Goal: Find specific page/section: Find specific page/section

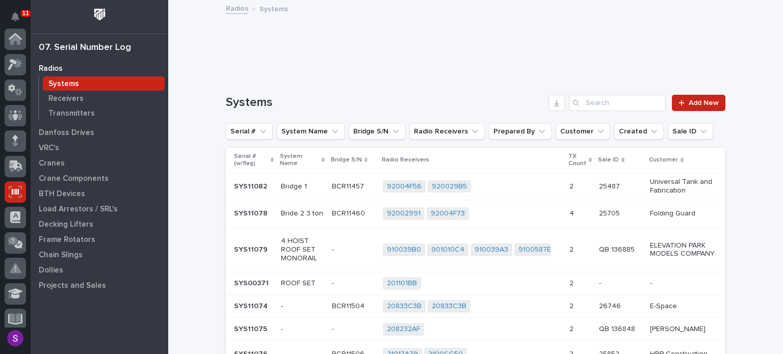
scroll to position [153, 0]
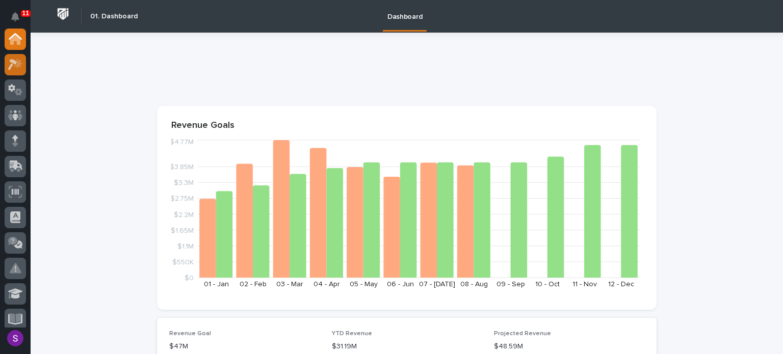
click at [24, 67] on div at bounding box center [15, 64] width 21 height 21
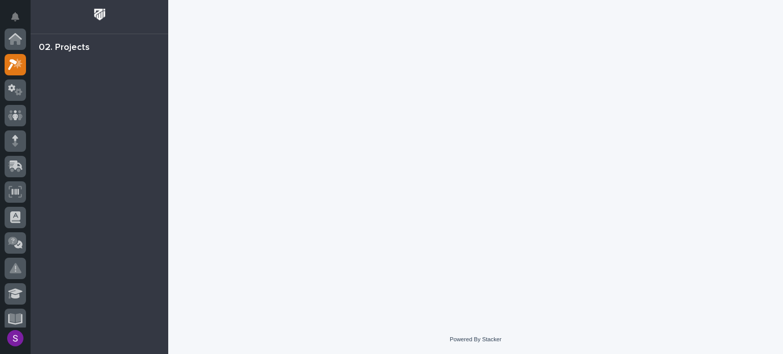
scroll to position [26, 0]
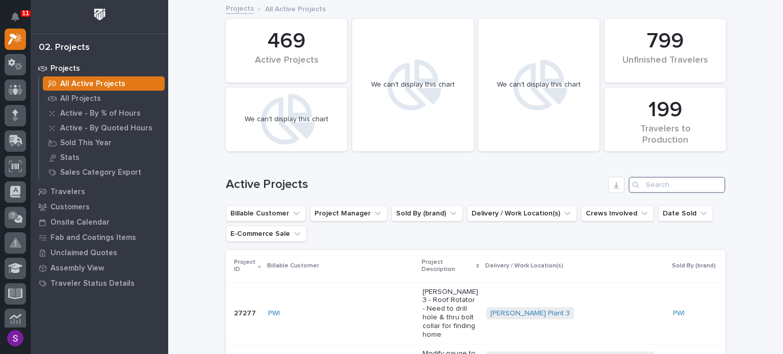
click at [653, 185] on input "Search" at bounding box center [677, 185] width 97 height 16
paste input "26117"
type input "26117"
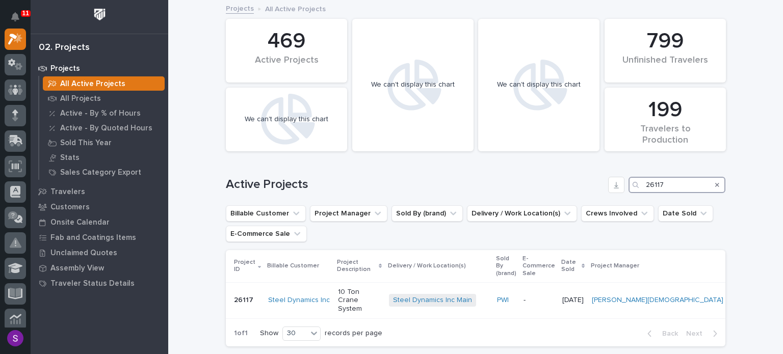
scroll to position [63, 0]
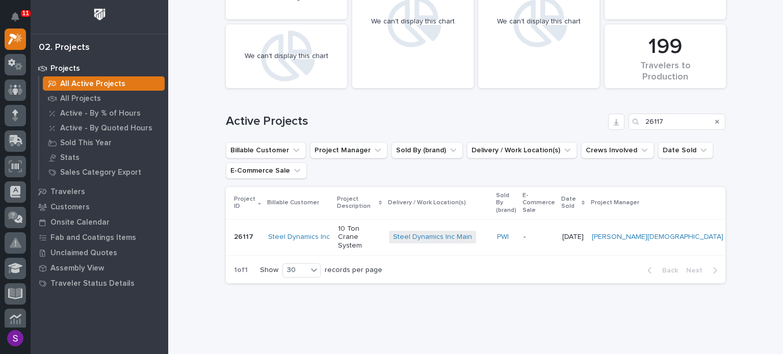
click at [554, 233] on p "-" at bounding box center [539, 237] width 31 height 9
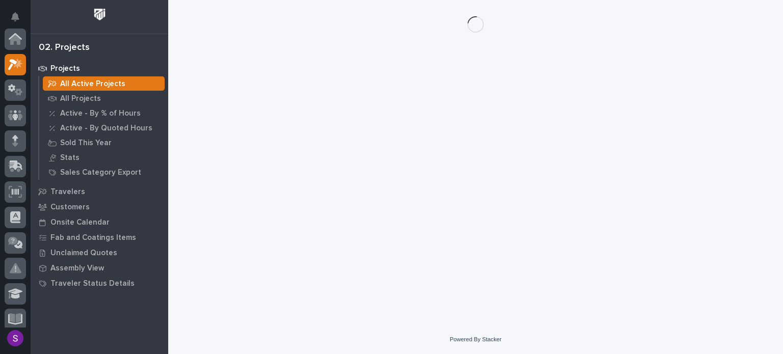
scroll to position [26, 0]
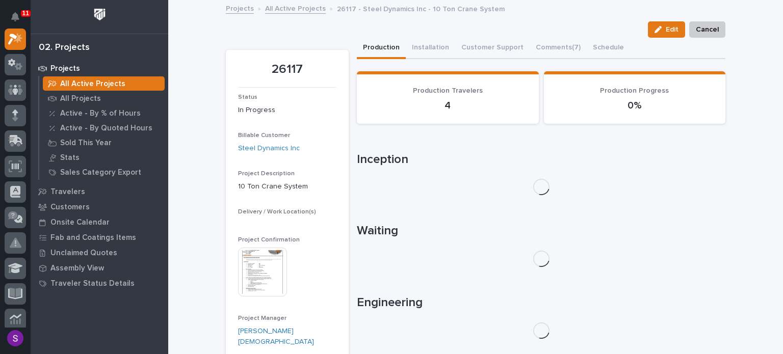
click at [263, 266] on img at bounding box center [262, 272] width 49 height 49
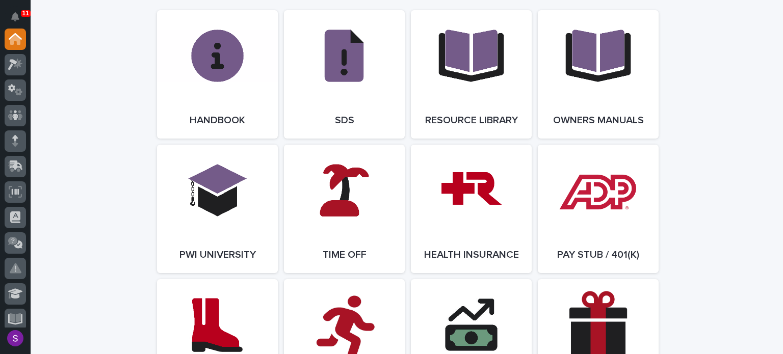
scroll to position [1479, 0]
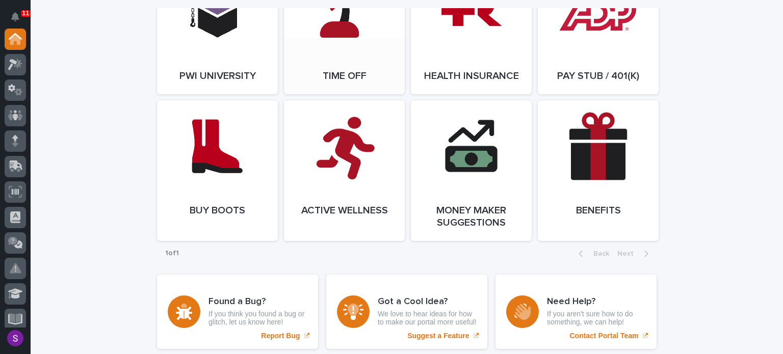
click at [382, 67] on link "Open Link" at bounding box center [344, 30] width 121 height 129
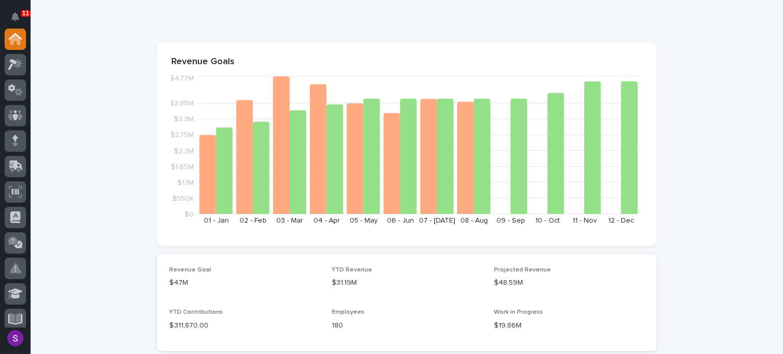
scroll to position [0, 0]
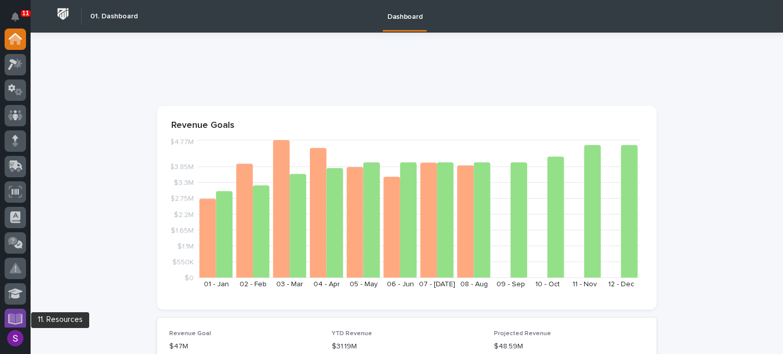
click at [23, 320] on div at bounding box center [15, 319] width 21 height 21
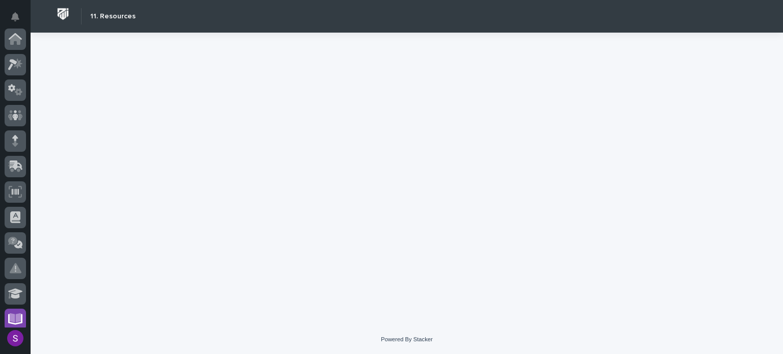
scroll to position [261, 0]
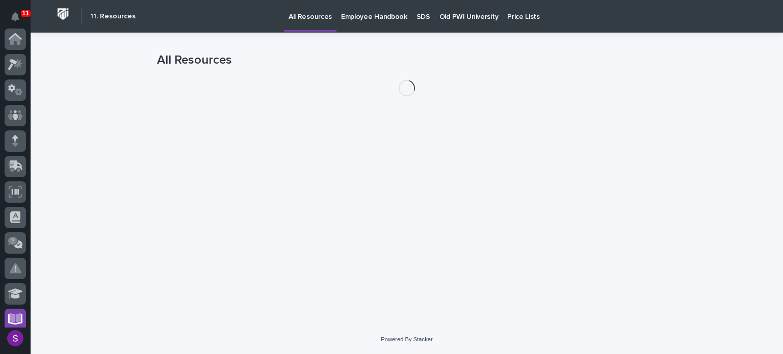
scroll to position [261, 0]
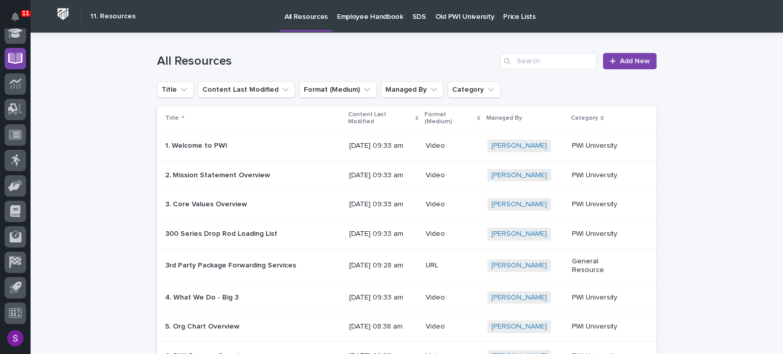
click at [445, 18] on p "Old PWI University" at bounding box center [465, 10] width 59 height 21
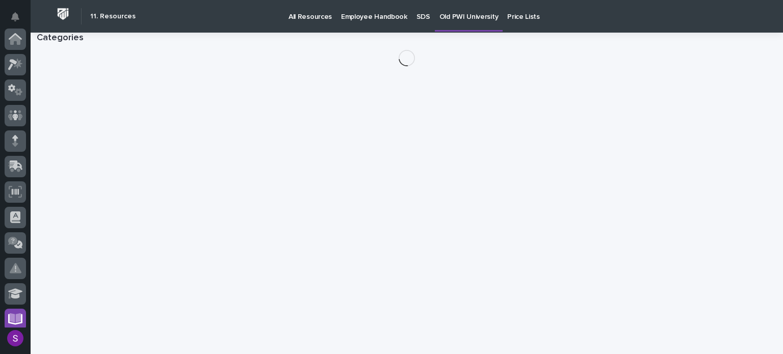
scroll to position [261, 0]
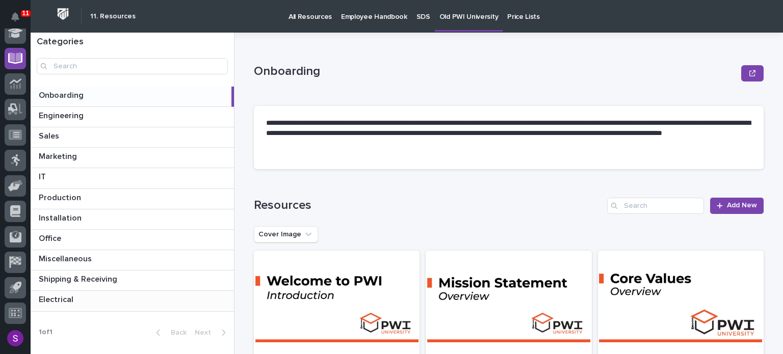
click at [82, 306] on div "Electrical Electrical" at bounding box center [133, 301] width 204 height 20
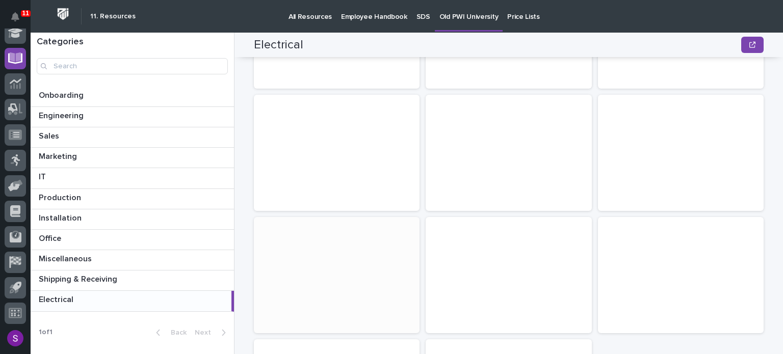
scroll to position [371, 0]
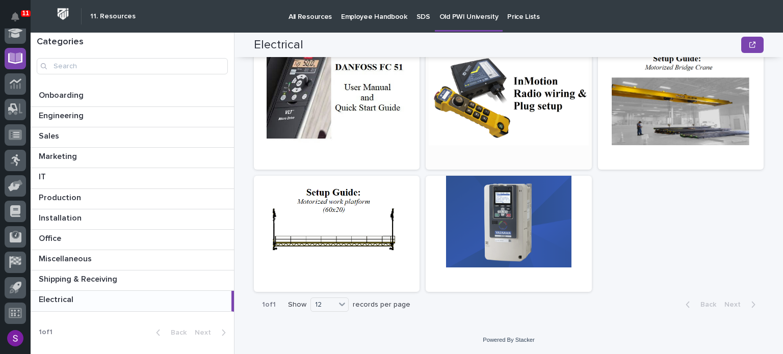
click at [499, 78] on div at bounding box center [509, 100] width 166 height 92
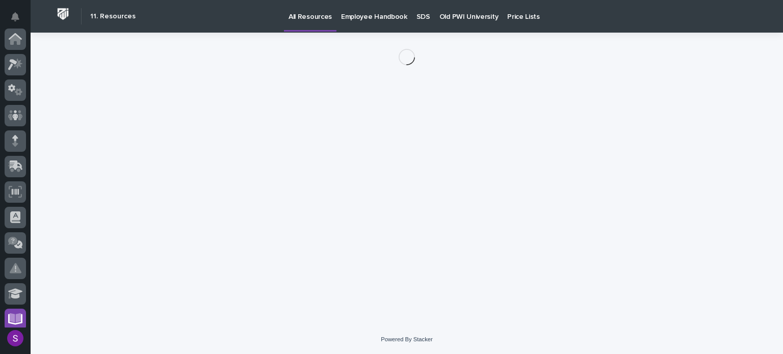
scroll to position [261, 0]
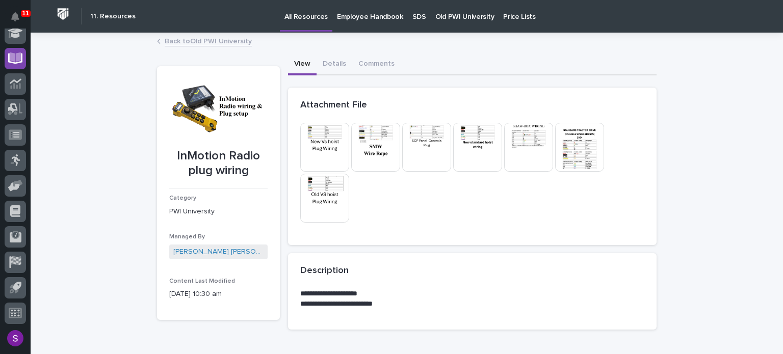
click at [412, 161] on img at bounding box center [426, 147] width 49 height 49
